Goal: Task Accomplishment & Management: Complete application form

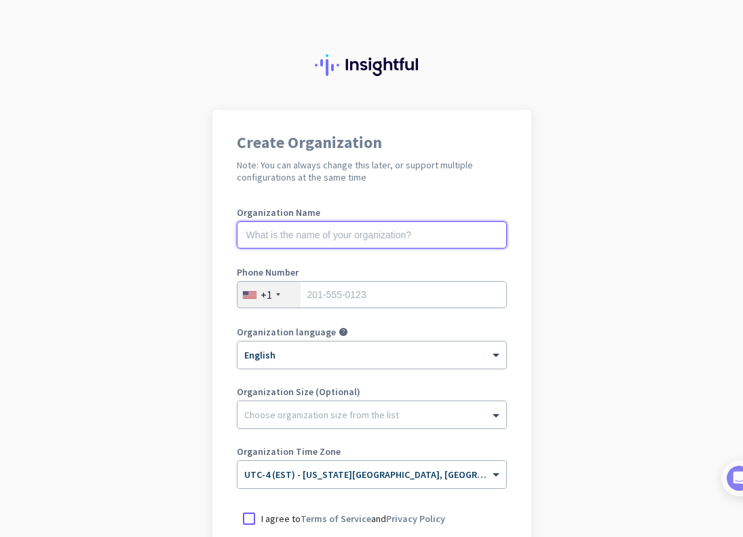
click at [423, 230] on input "text" at bounding box center [372, 234] width 270 height 27
click at [404, 235] on input "text" at bounding box center [372, 234] width 270 height 27
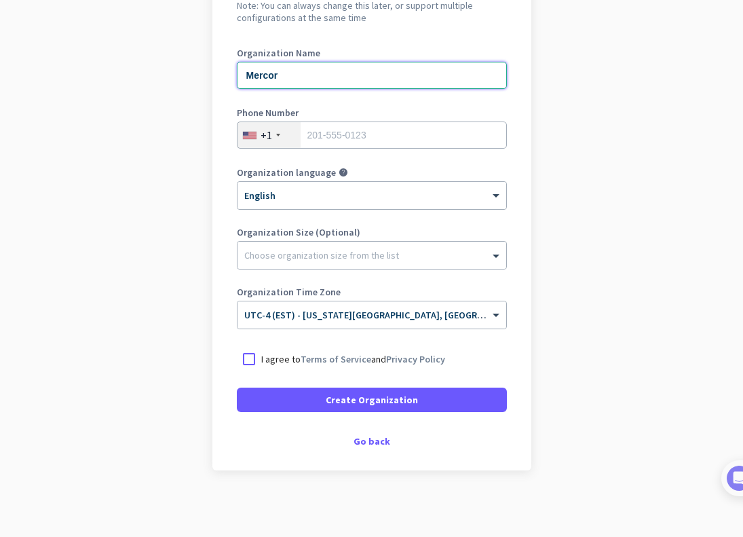
scroll to position [161, 0]
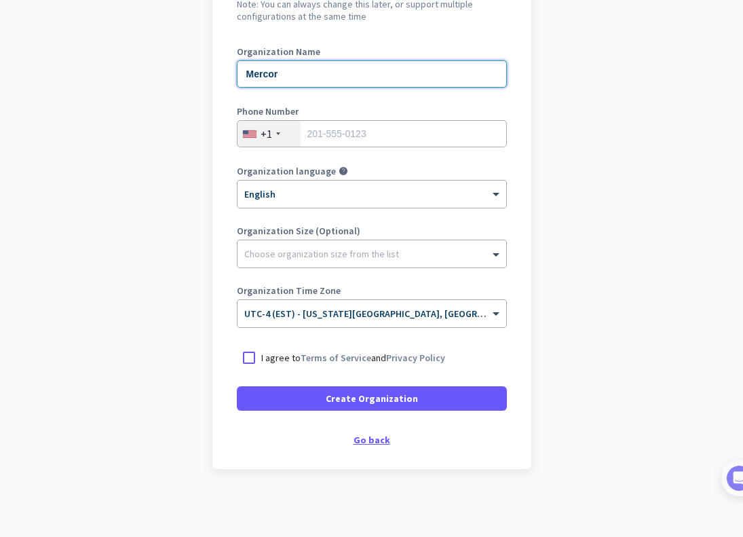
type input "Mercor"
click at [362, 441] on div "Go back" at bounding box center [372, 439] width 270 height 9
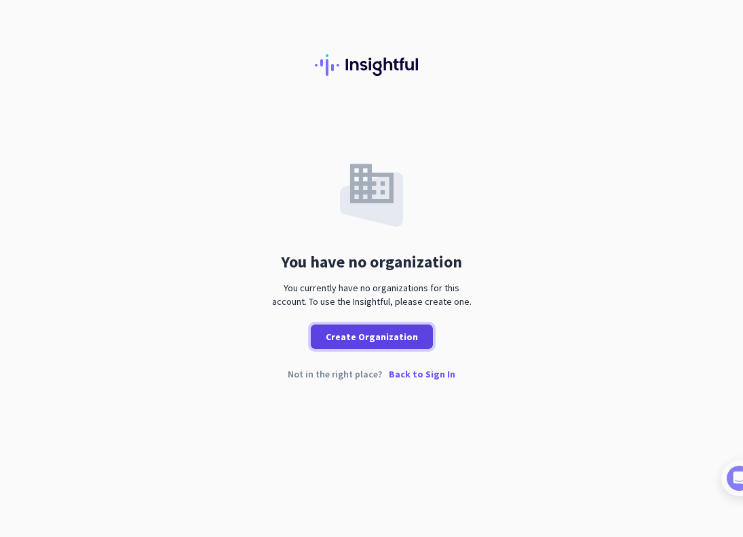
click at [385, 337] on span "Create Organization" at bounding box center [372, 337] width 92 height 14
